Goal: Task Accomplishment & Management: Use online tool/utility

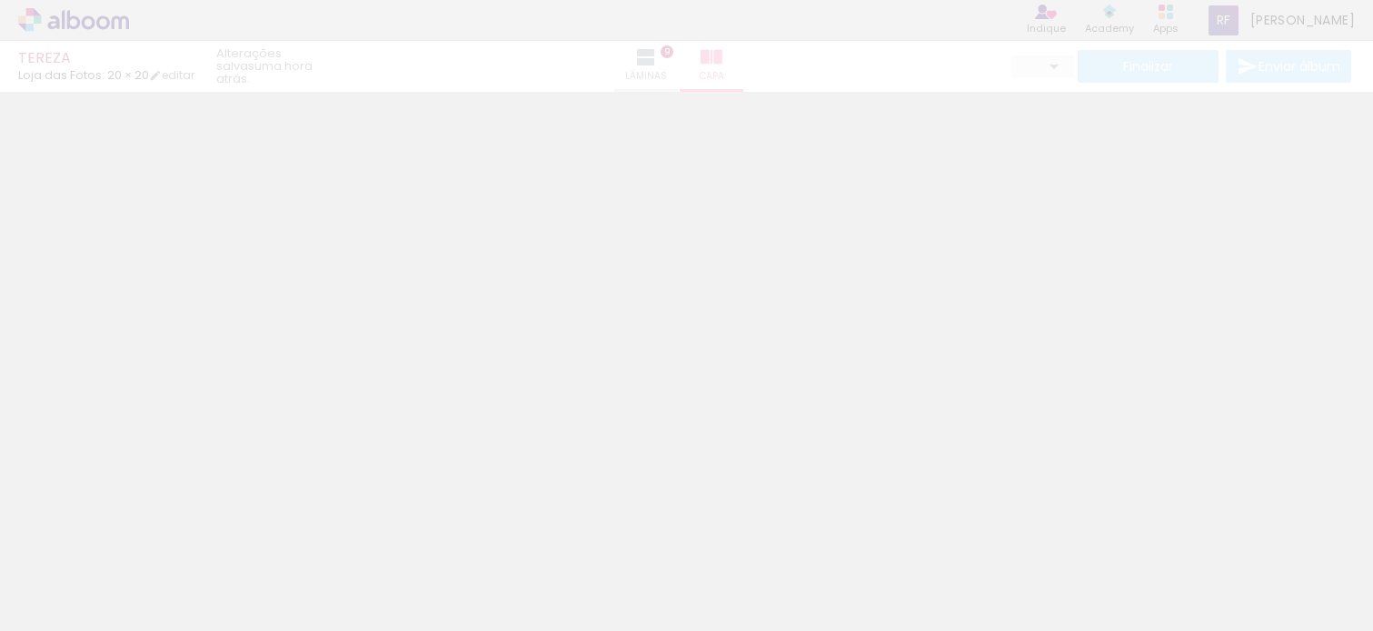
type input "0"
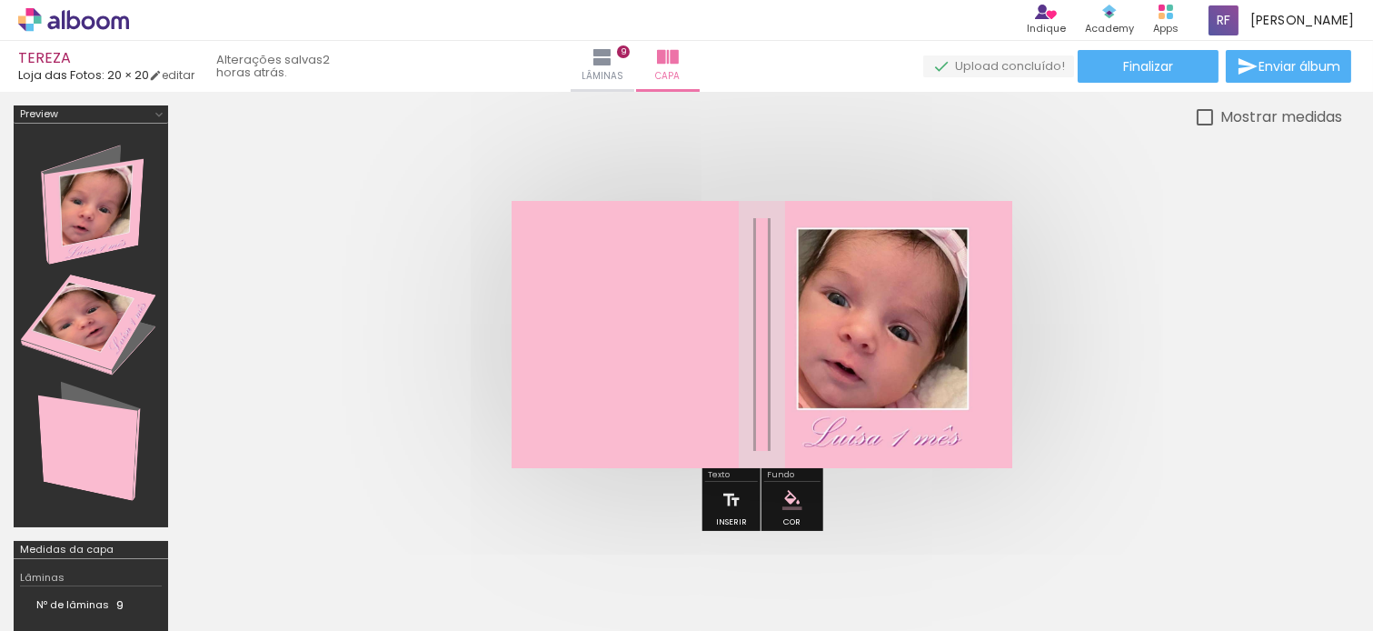
click at [69, 38] on div "› Editor de álbum Indique Indique e ganhe Conteúdo que inspira Academy Produtos…" at bounding box center [686, 20] width 1373 height 41
click at [62, 28] on icon at bounding box center [63, 19] width 3 height 19
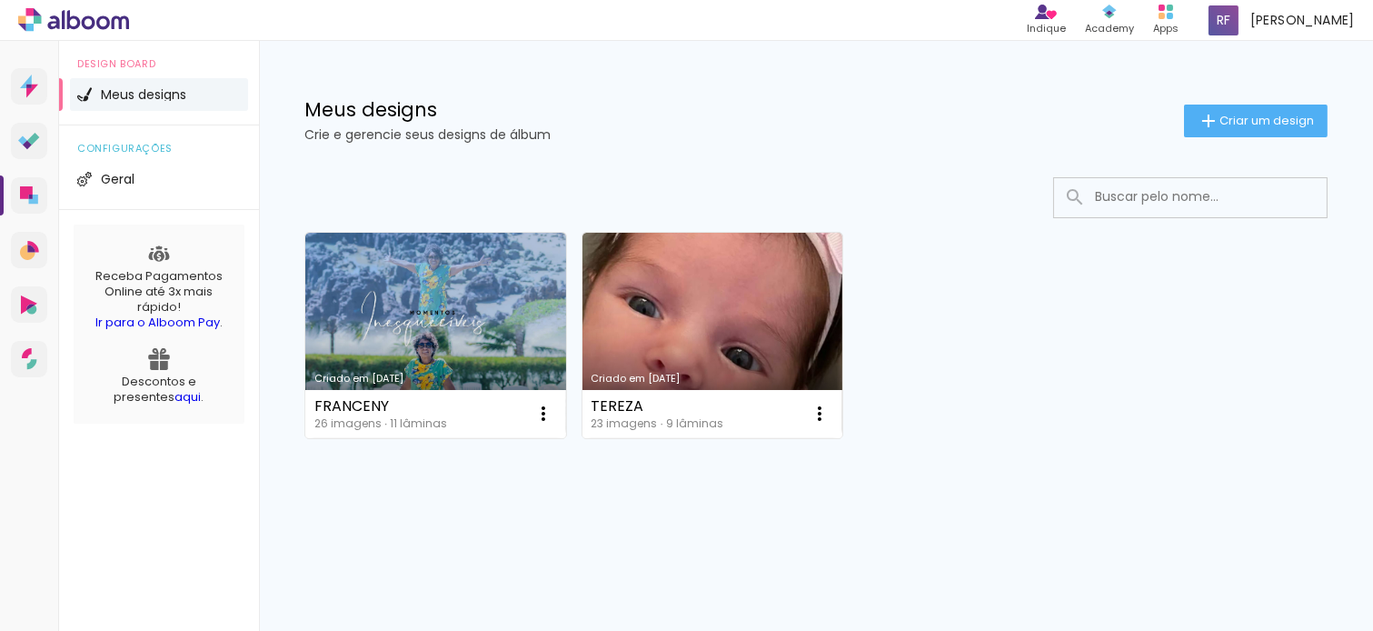
click at [616, 525] on div "Criado em 27/08/25 FRANCENY 26 imagens ∙ 11 lâminas Abrir Fazer uma cópia Exclu…" at bounding box center [816, 383] width 1114 height 449
click at [1110, 443] on div "Mais álbuns" at bounding box center [815, 459] width 1023 height 44
drag, startPoint x: 1103, startPoint y: 437, endPoint x: 740, endPoint y: 46, distance: 533.6
click at [1103, 432] on div "Criado em 27/08/25 FRANCENY 26 imagens ∙ 11 lâminas Abrir Fazer uma cópia Exclu…" at bounding box center [816, 383] width 1114 height 449
